Goal: Navigation & Orientation: Find specific page/section

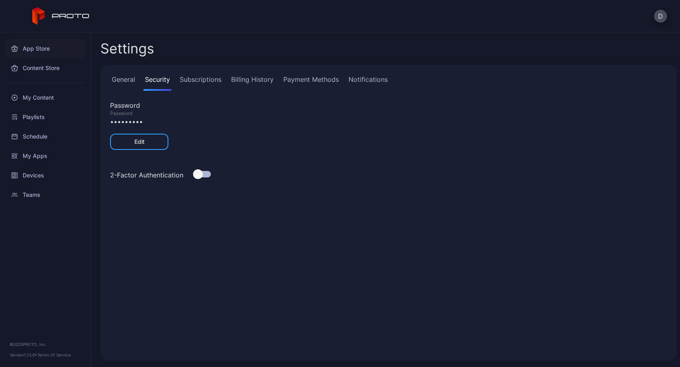
click at [36, 53] on div "App Store" at bounding box center [45, 48] width 81 height 19
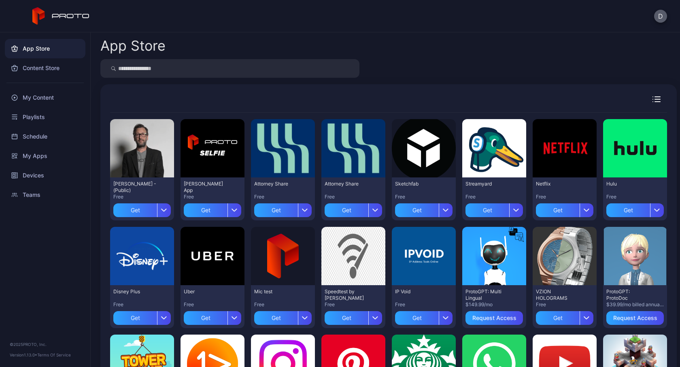
click at [661, 19] on button "D" at bounding box center [660, 16] width 13 height 13
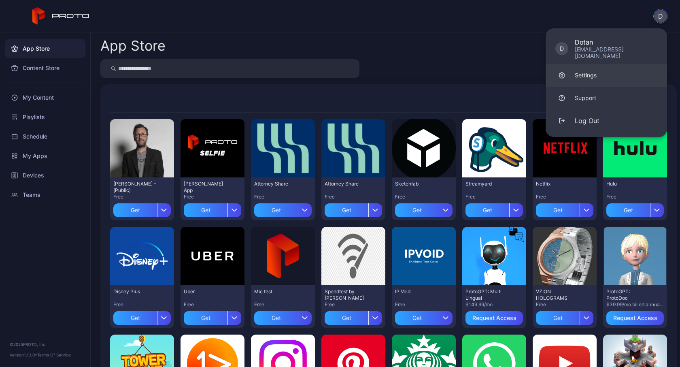
click at [593, 71] on div "Settings" at bounding box center [586, 75] width 22 height 8
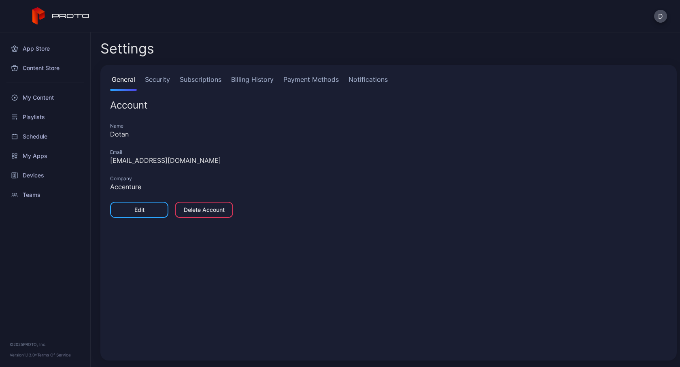
click at [155, 78] on link "Security" at bounding box center [157, 82] width 28 height 16
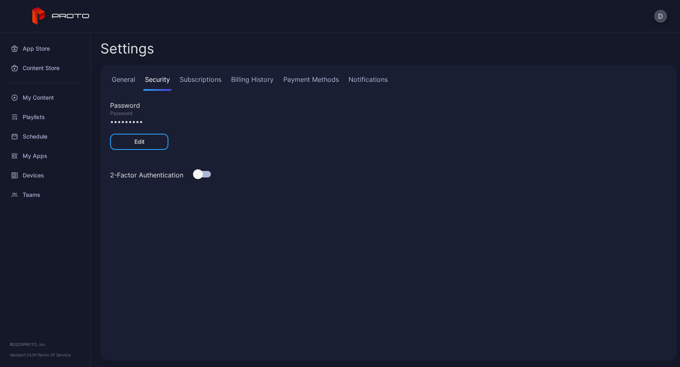
click at [199, 82] on link "Subscriptions" at bounding box center [200, 82] width 45 height 16
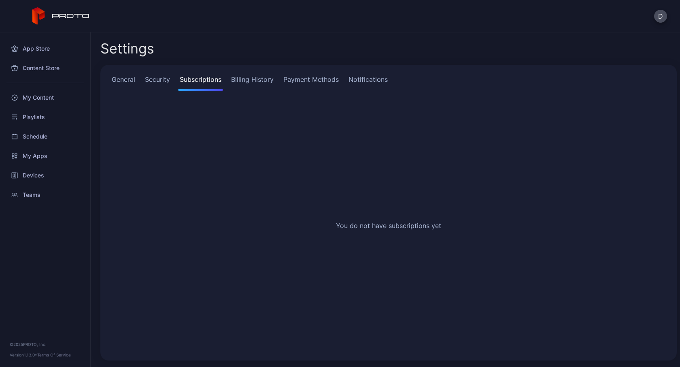
click at [258, 80] on link "Billing History" at bounding box center [252, 82] width 46 height 16
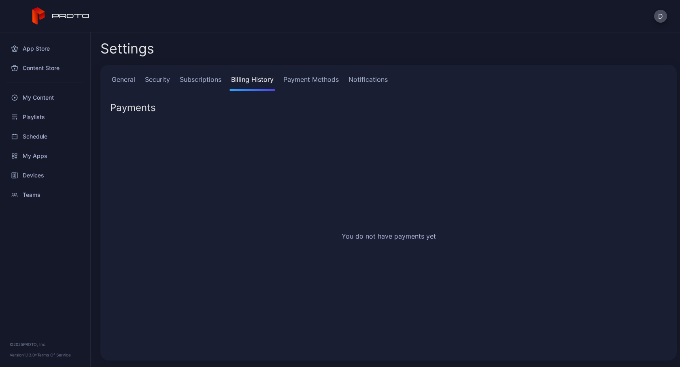
click at [314, 82] on link "Payment Methods" at bounding box center [311, 82] width 59 height 16
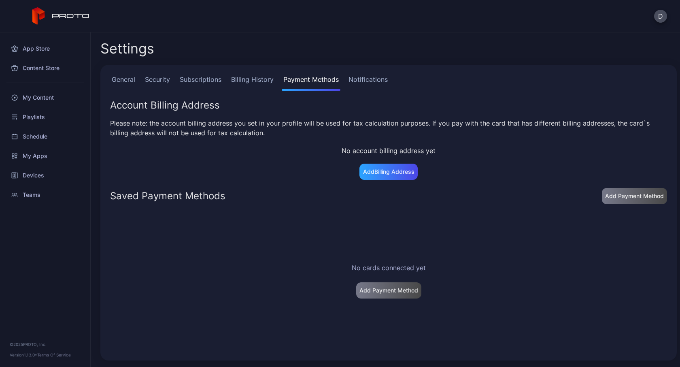
click at [372, 80] on link "Notifications" at bounding box center [368, 82] width 42 height 16
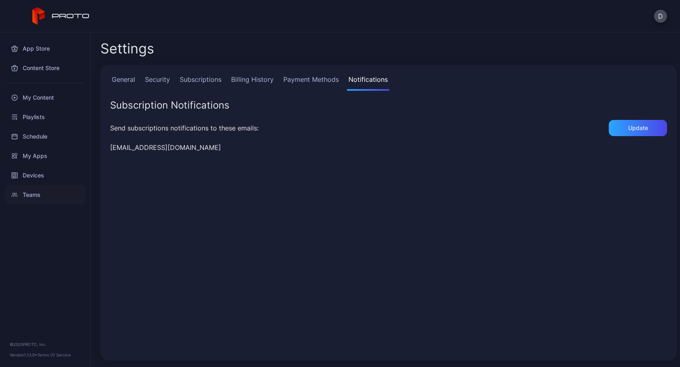
click at [28, 193] on div "Teams" at bounding box center [45, 194] width 81 height 19
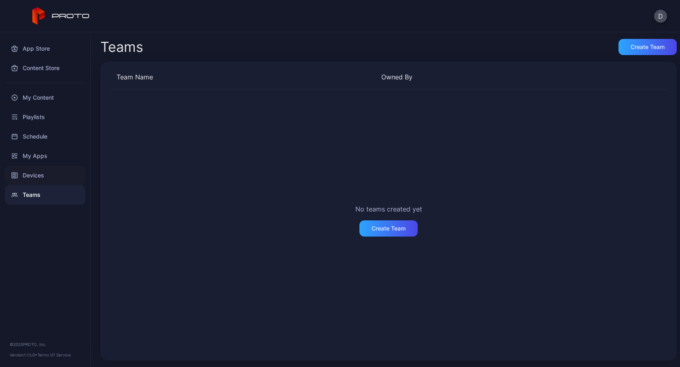
click at [33, 177] on div "Devices" at bounding box center [45, 175] width 81 height 19
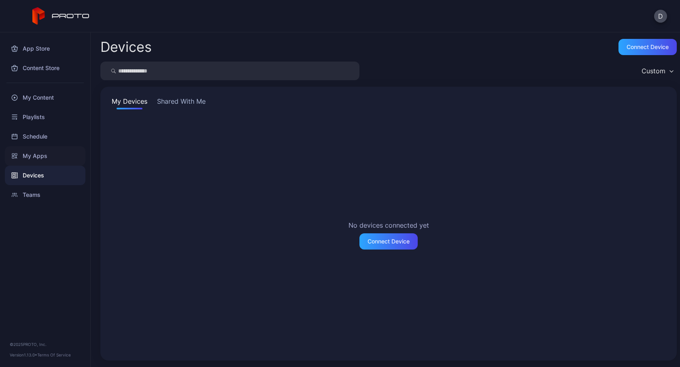
click at [38, 162] on div "My Apps" at bounding box center [45, 155] width 81 height 19
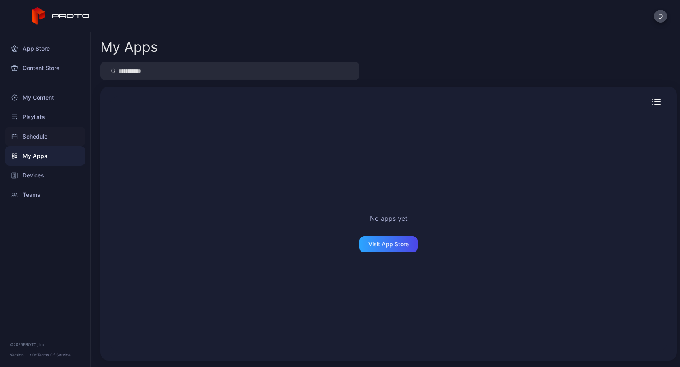
click at [27, 127] on div "Schedule" at bounding box center [45, 136] width 81 height 19
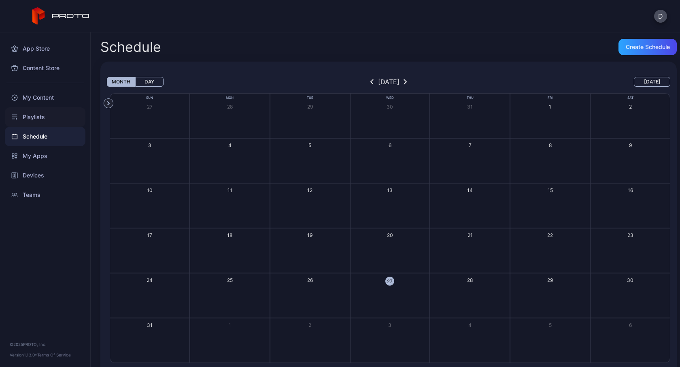
click at [43, 121] on div "Playlists" at bounding box center [45, 116] width 81 height 19
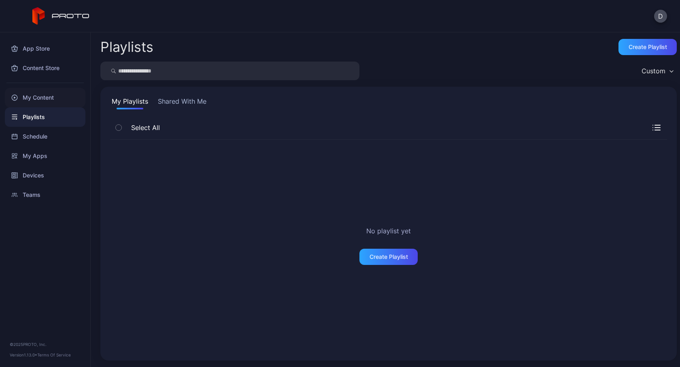
click at [28, 95] on div "My Content" at bounding box center [45, 97] width 81 height 19
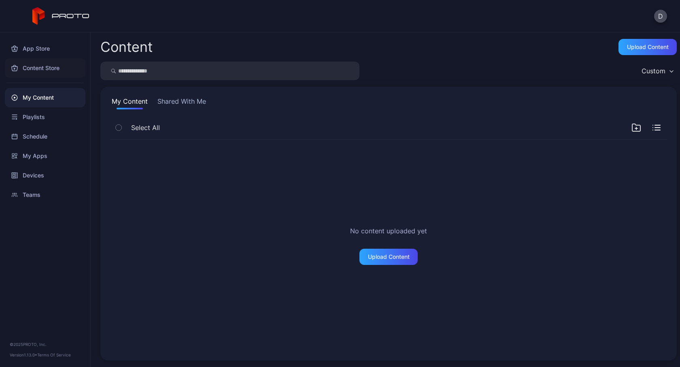
click at [43, 75] on div "Content Store" at bounding box center [45, 67] width 81 height 19
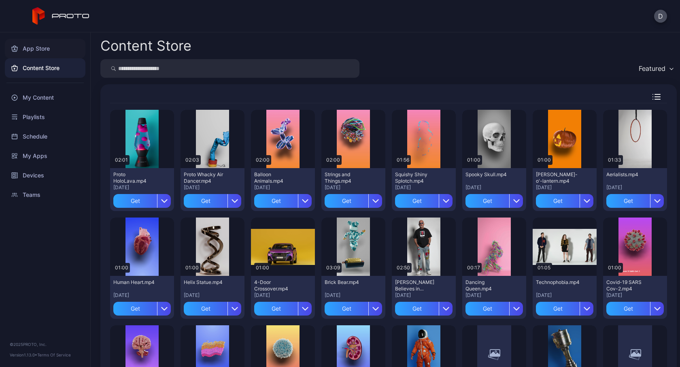
click at [37, 46] on div "App Store" at bounding box center [45, 48] width 81 height 19
